Goal: Communication & Community: Answer question/provide support

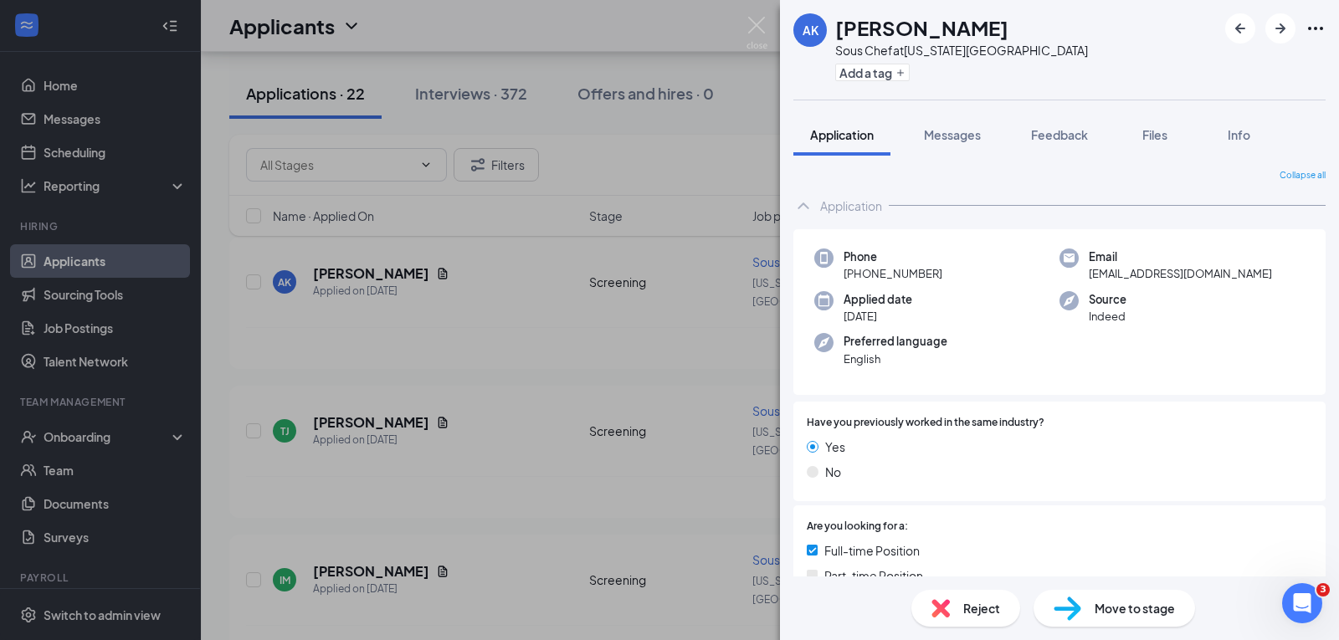
scroll to position [557, 0]
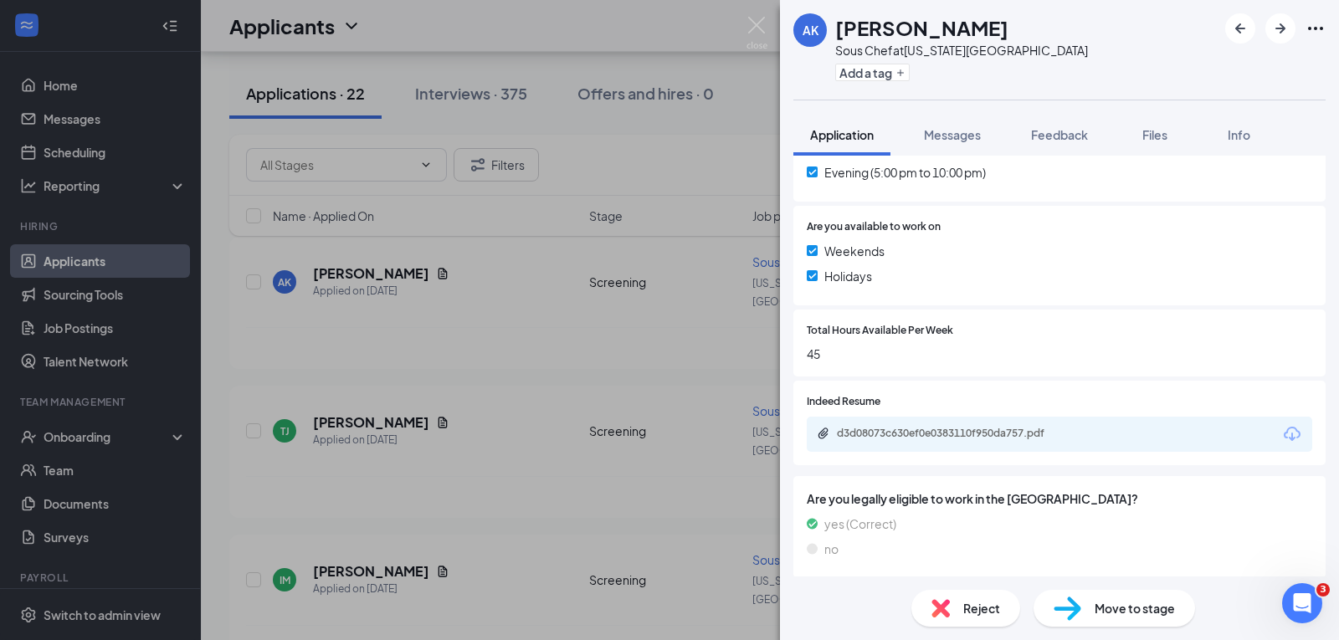
click at [78, 203] on div "AK [PERSON_NAME] Sous Chef at [US_STATE][GEOGRAPHIC_DATA] Add a tag Application…" at bounding box center [669, 320] width 1339 height 640
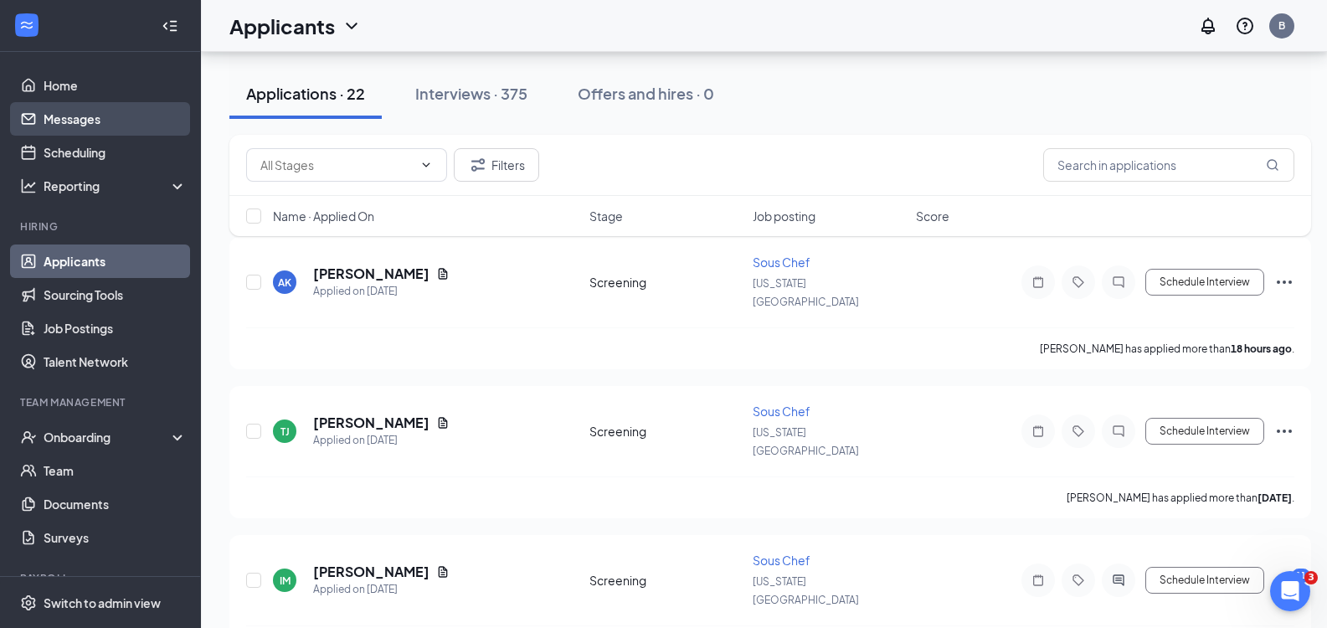
click at [67, 117] on link "Messages" at bounding box center [115, 118] width 143 height 33
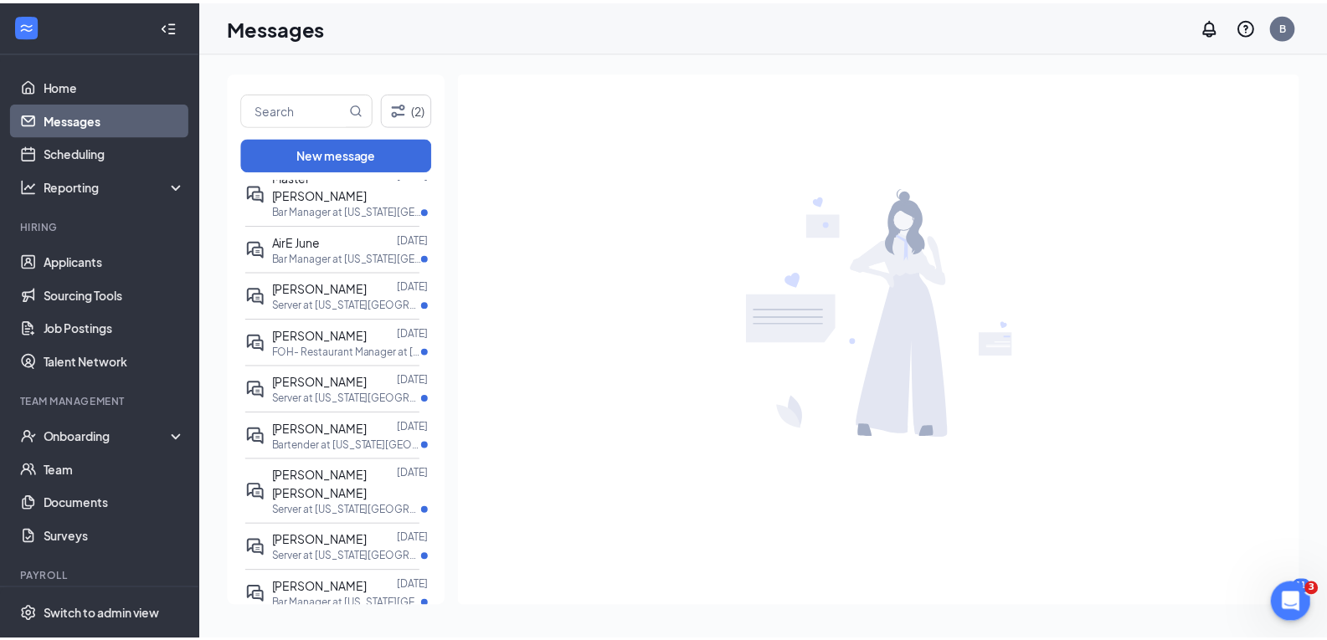
scroll to position [335, 0]
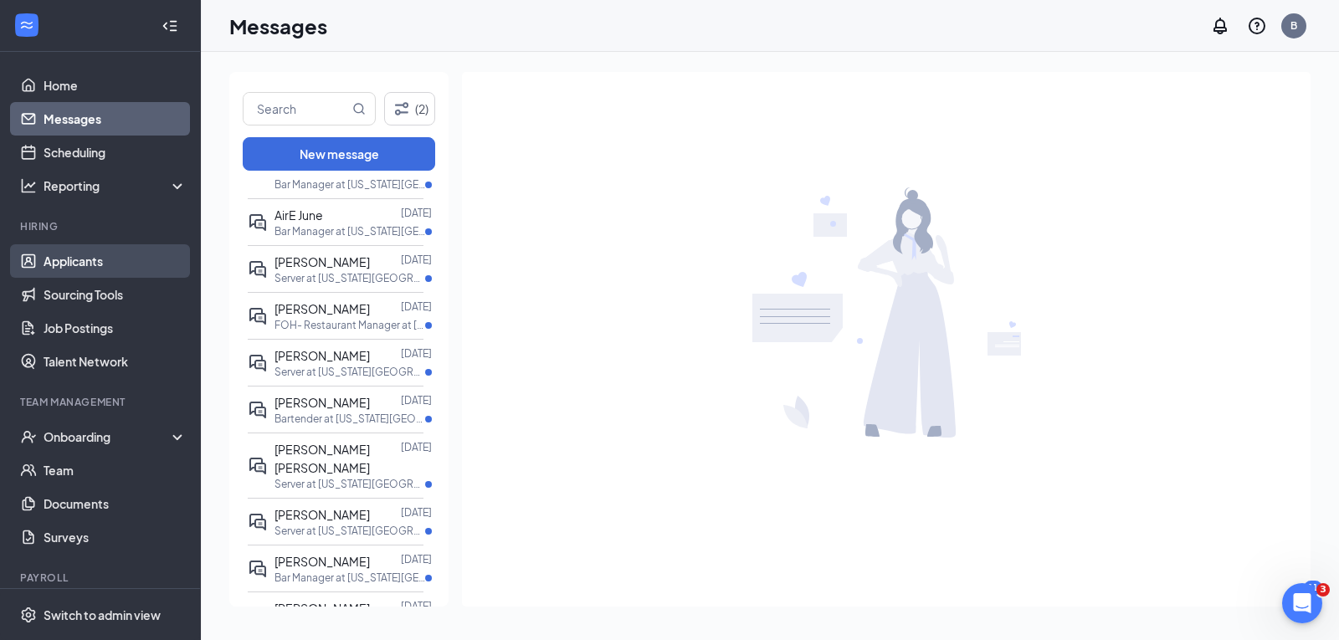
click at [78, 251] on link "Applicants" at bounding box center [115, 260] width 143 height 33
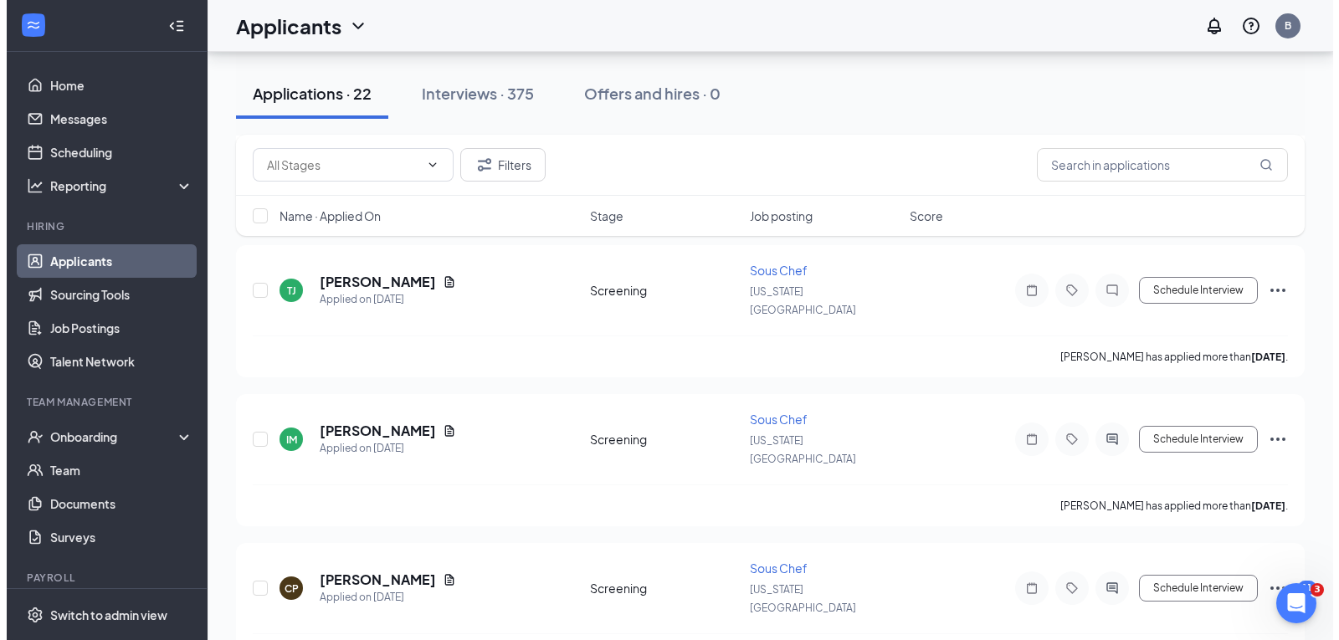
scroll to position [419, 0]
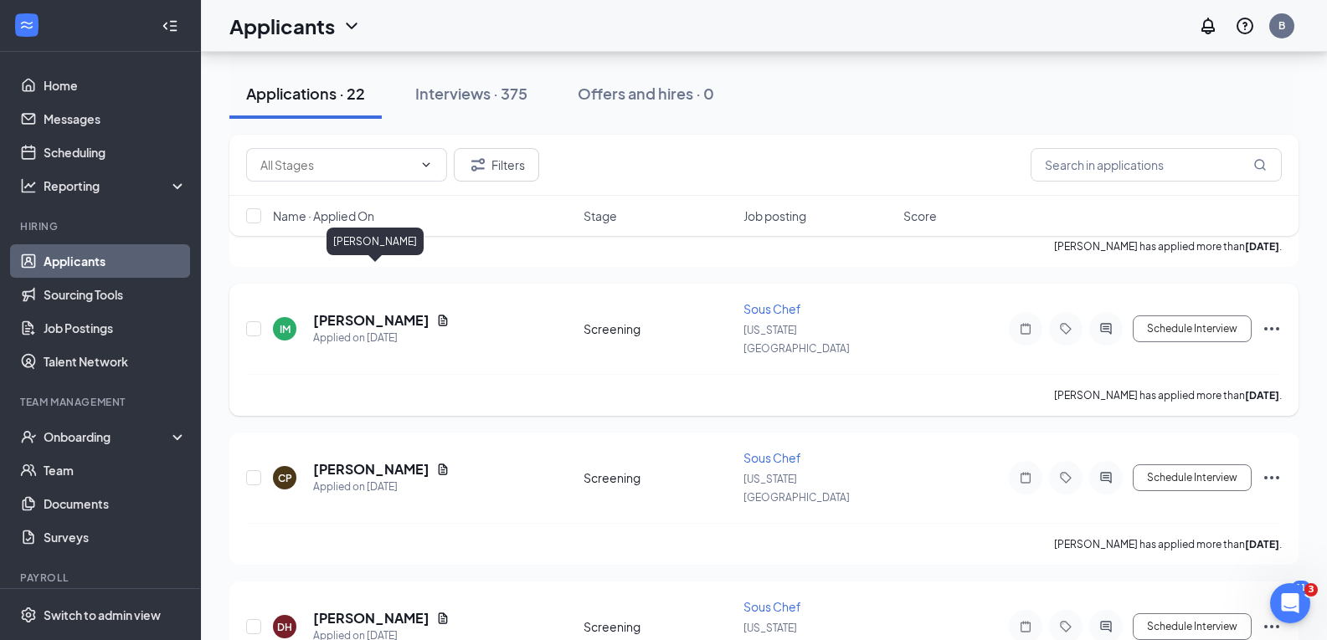
click at [377, 311] on h5 "[PERSON_NAME]" at bounding box center [371, 320] width 116 height 18
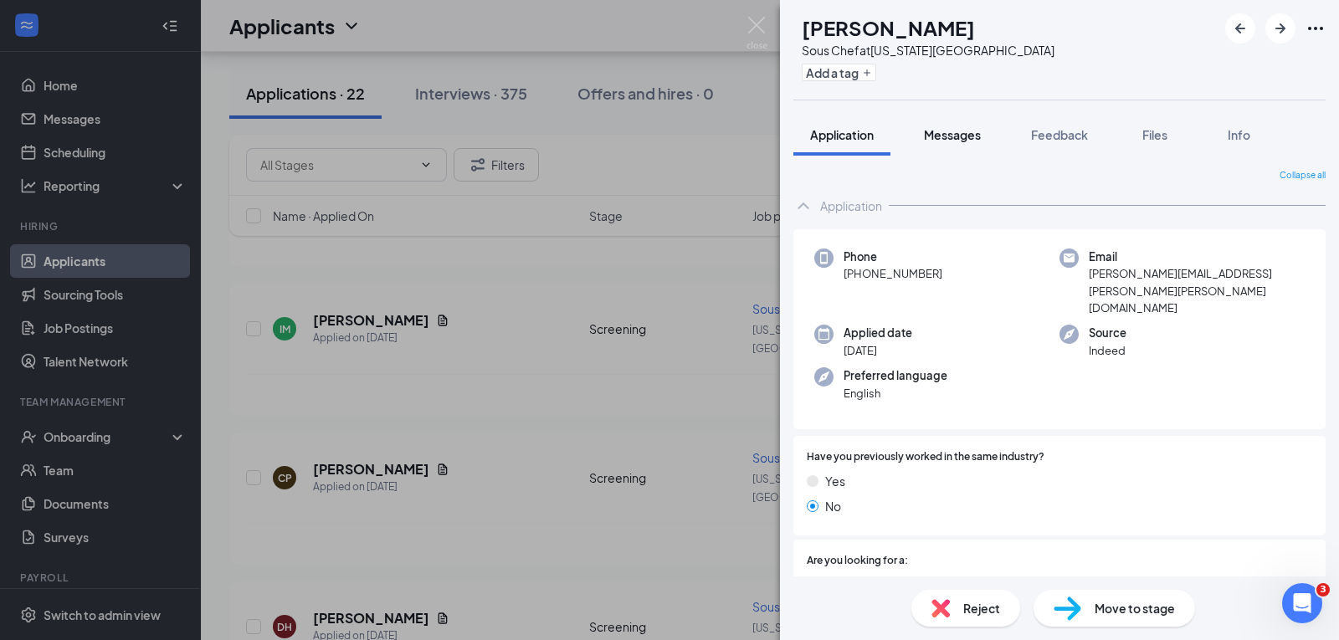
click at [958, 141] on span "Messages" at bounding box center [952, 134] width 57 height 15
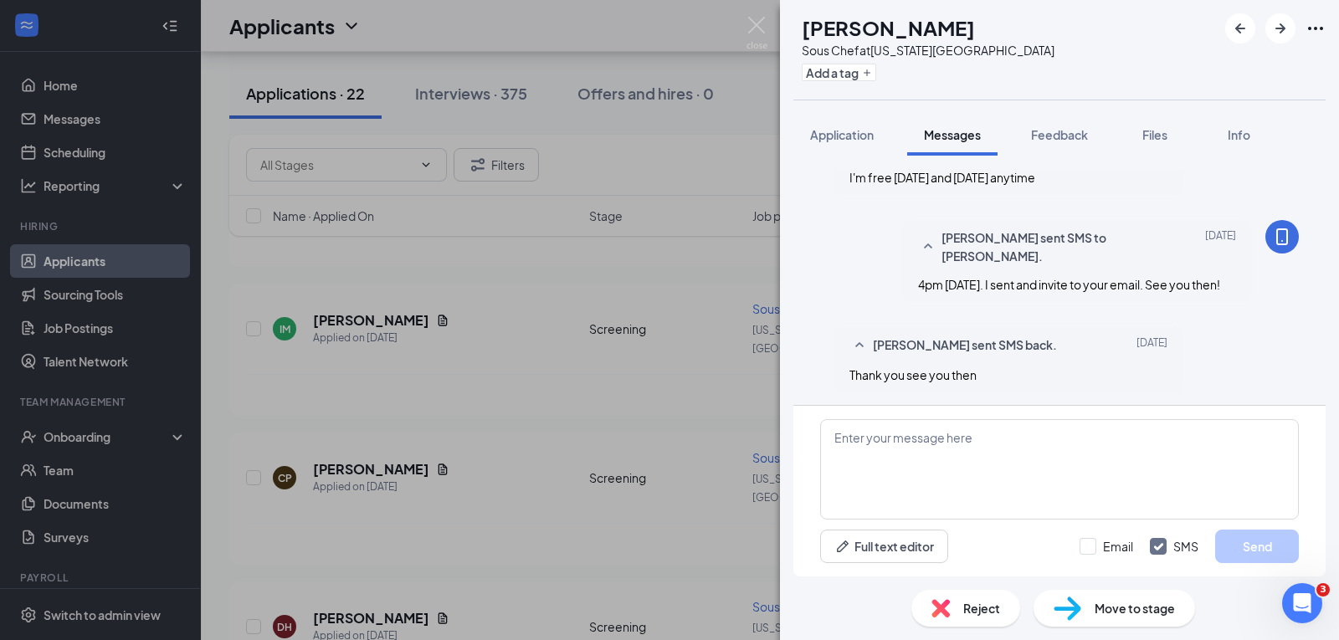
scroll to position [516, 0]
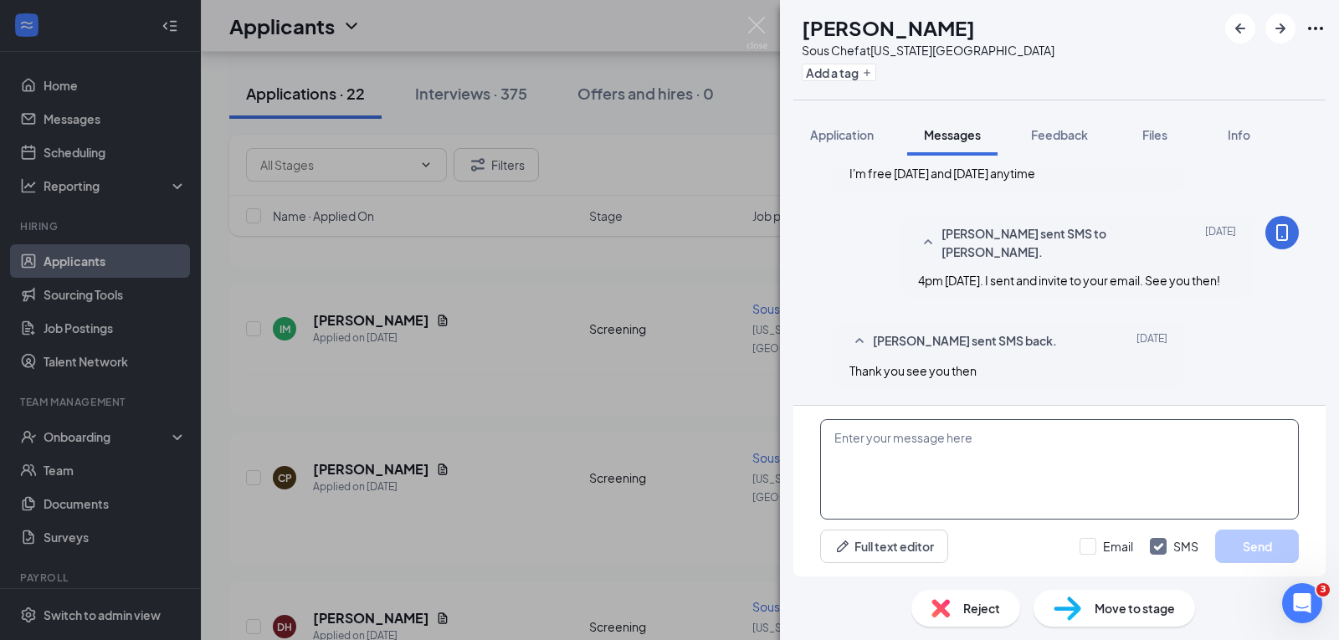
click at [1040, 436] on textarea at bounding box center [1059, 469] width 479 height 100
click at [1240, 438] on textarea "Hello, I am on the teams call waiting for you. Let me know if you need to rescu…" at bounding box center [1059, 469] width 479 height 100
drag, startPoint x: 1240, startPoint y: 438, endPoint x: 1122, endPoint y: 483, distance: 125.6
click at [1110, 492] on textarea "Hello, I am on the teams call waiting for you. Let me know if you need to rescu…" at bounding box center [1059, 469] width 479 height 100
drag, startPoint x: 1276, startPoint y: 441, endPoint x: 1244, endPoint y: 442, distance: 31.8
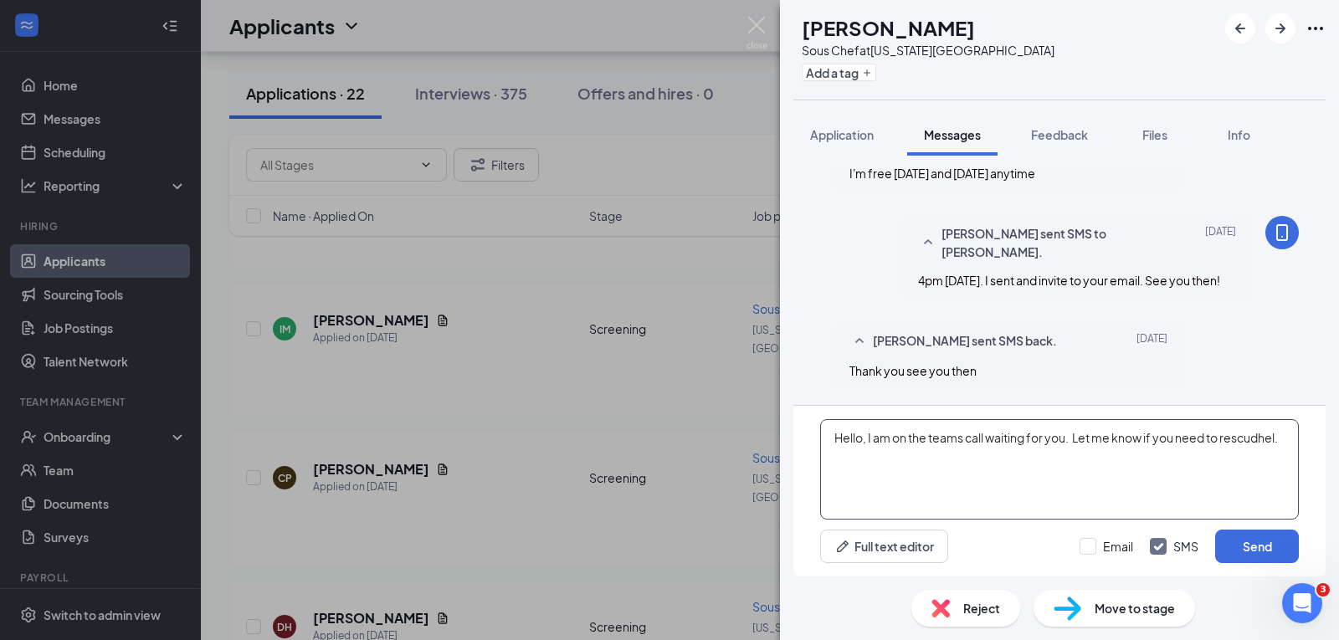
click at [1242, 441] on textarea "Hello, I am on the teams call waiting for you. Let me know if you need to rescu…" at bounding box center [1059, 469] width 479 height 100
type textarea "Hello, I am on the teams call waiting for you. Let me know if you need to resch…"
click at [1255, 537] on button "Send" at bounding box center [1257, 546] width 84 height 33
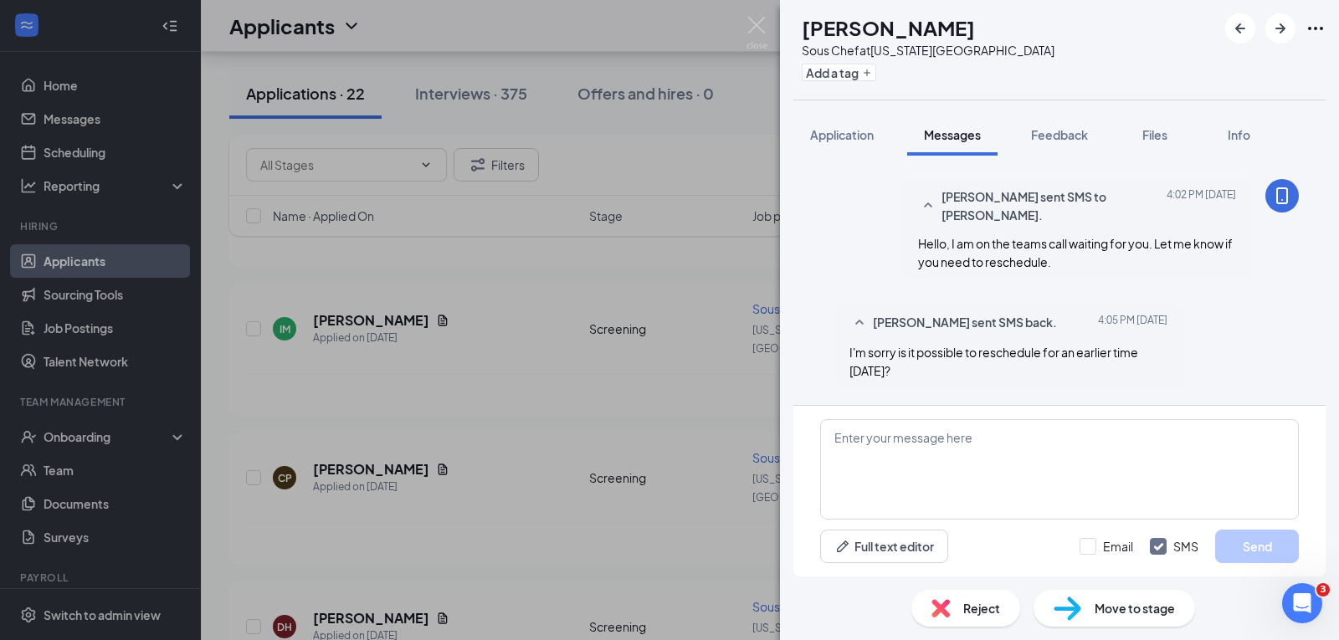
scroll to position [750, 0]
click at [1027, 437] on textarea at bounding box center [1059, 469] width 479 height 100
type textarea "What time? I can do 9am"
click at [1281, 538] on button "Send" at bounding box center [1257, 546] width 84 height 33
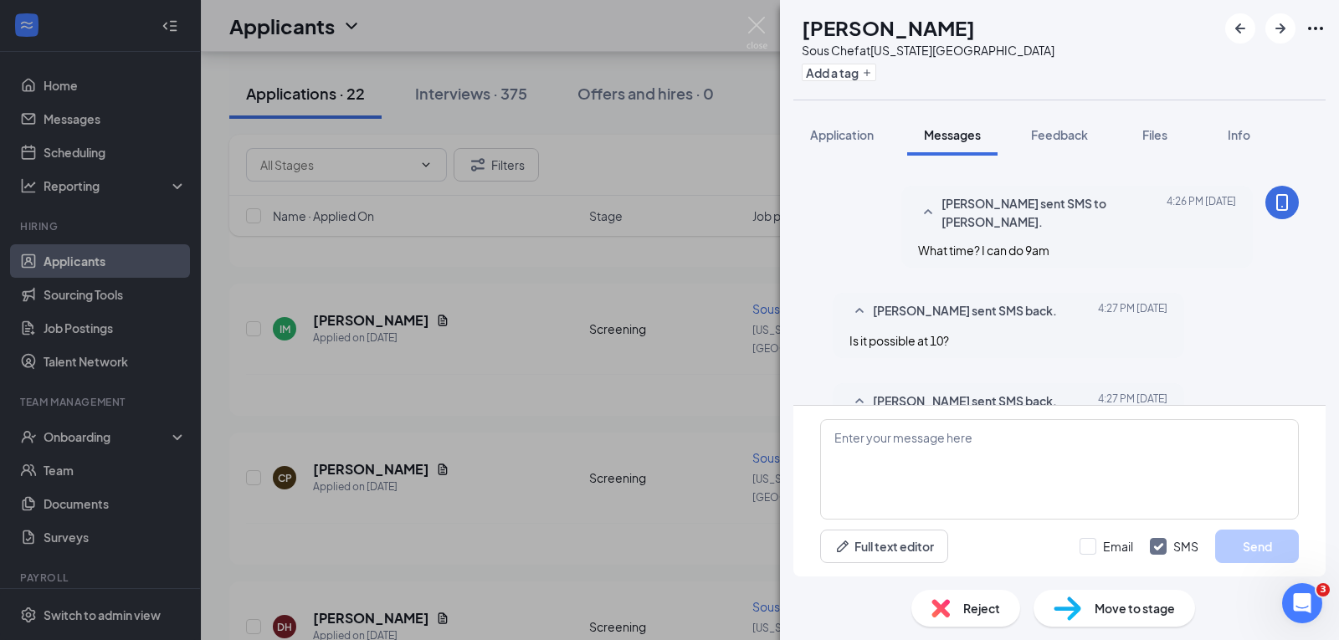
scroll to position [1038, 0]
